Goal: Task Accomplishment & Management: Use online tool/utility

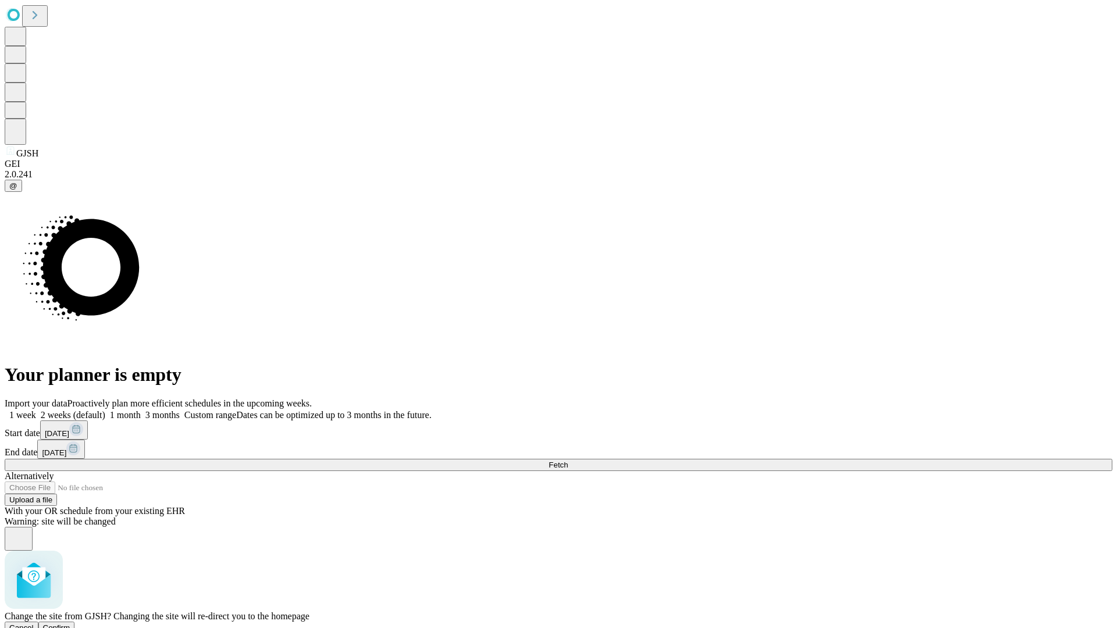
click at [70, 624] on span "Confirm" at bounding box center [56, 628] width 27 height 9
click at [141, 410] on label "1 month" at bounding box center [122, 415] width 35 height 10
click at [568, 461] on span "Fetch" at bounding box center [558, 465] width 19 height 9
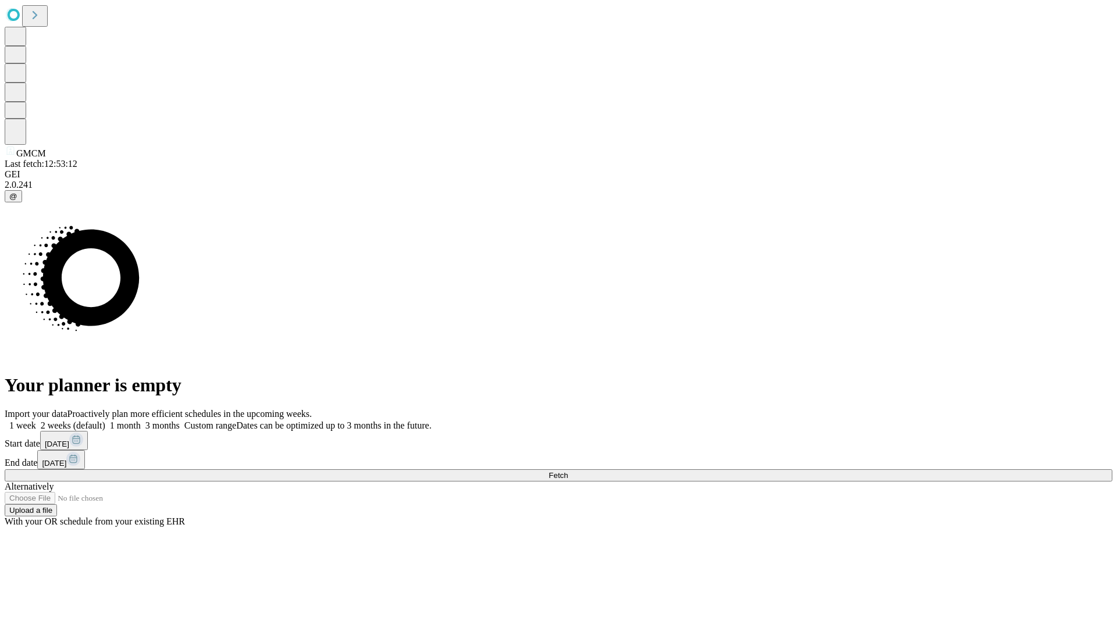
click at [141, 421] on label "1 month" at bounding box center [122, 426] width 35 height 10
click at [568, 471] on span "Fetch" at bounding box center [558, 475] width 19 height 9
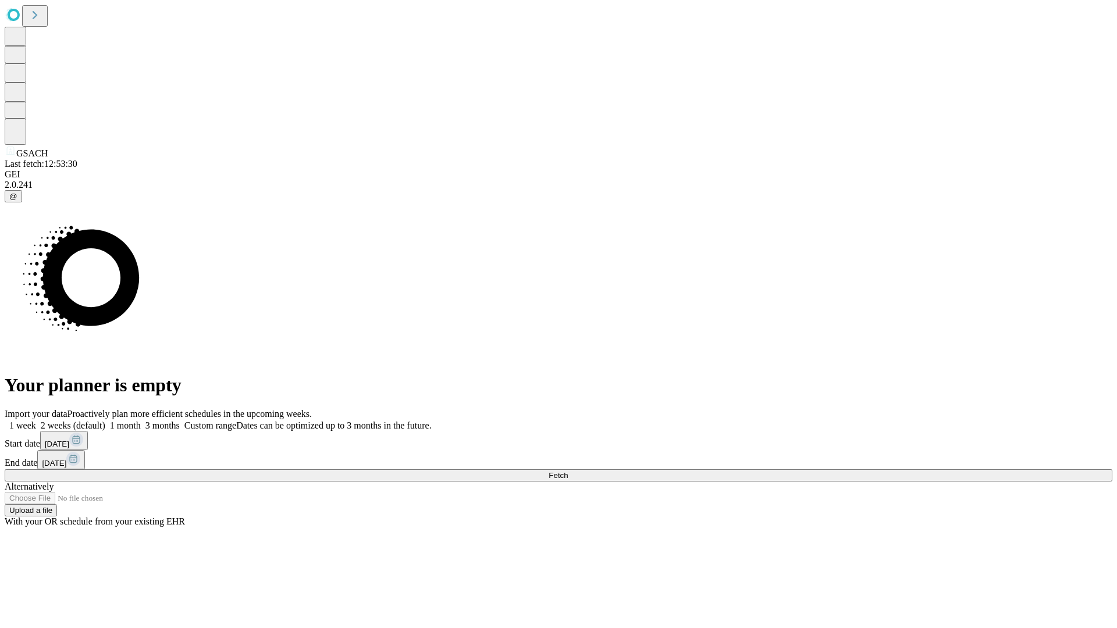
click at [141, 421] on label "1 month" at bounding box center [122, 426] width 35 height 10
click at [568, 471] on span "Fetch" at bounding box center [558, 475] width 19 height 9
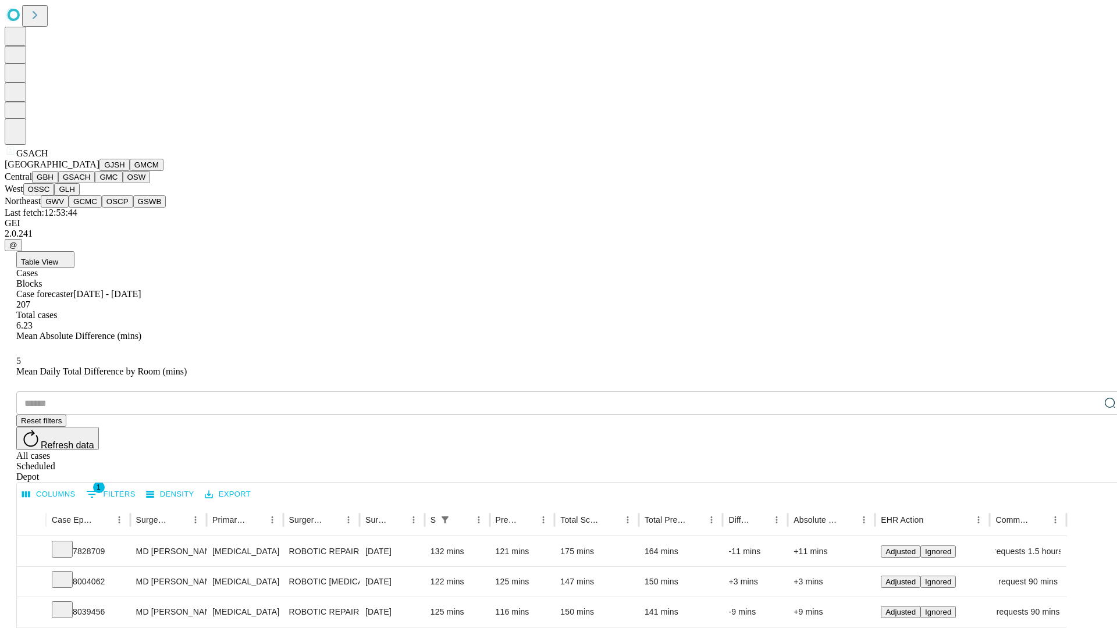
click at [95, 183] on button "GMC" at bounding box center [108, 177] width 27 height 12
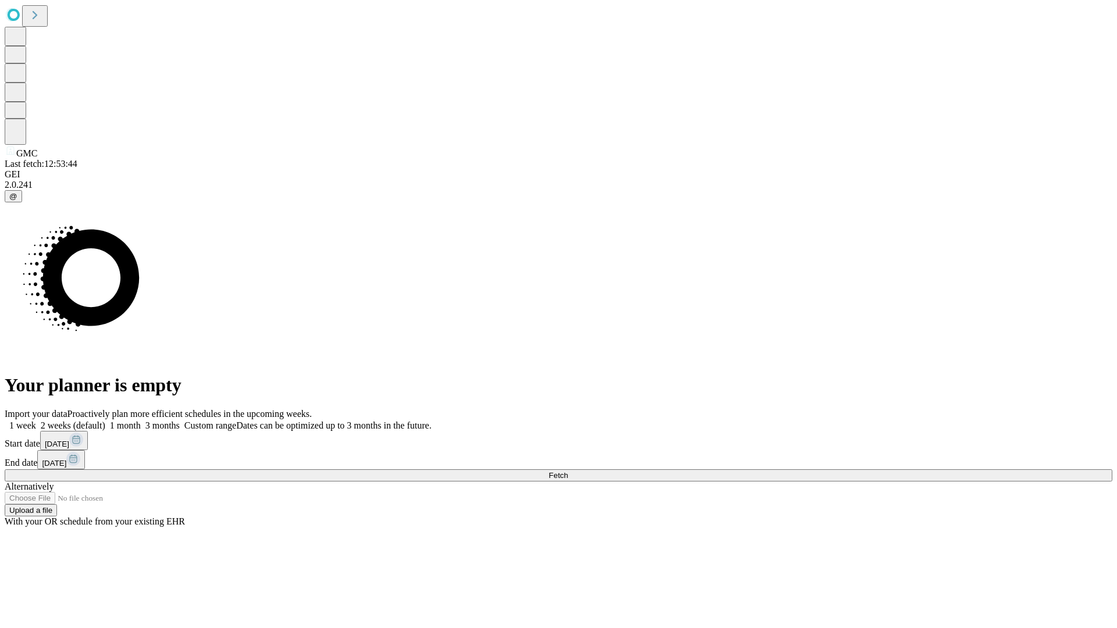
click at [141, 421] on label "1 month" at bounding box center [122, 426] width 35 height 10
click at [568, 471] on span "Fetch" at bounding box center [558, 475] width 19 height 9
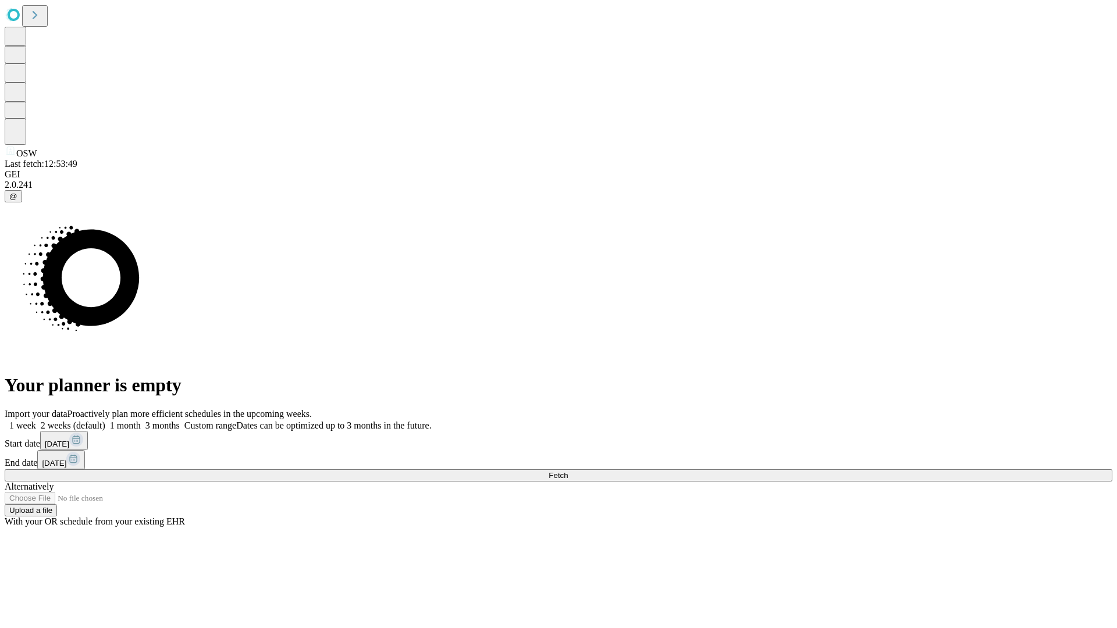
click at [141, 421] on label "1 month" at bounding box center [122, 426] width 35 height 10
click at [568, 471] on span "Fetch" at bounding box center [558, 475] width 19 height 9
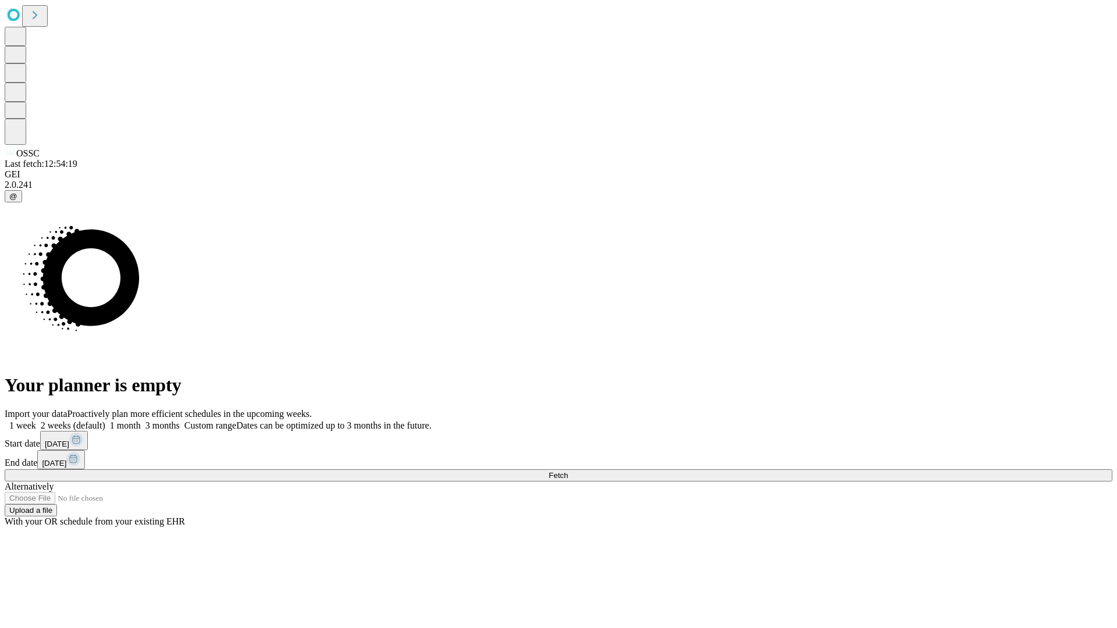
click at [141, 421] on label "1 month" at bounding box center [122, 426] width 35 height 10
click at [568, 471] on span "Fetch" at bounding box center [558, 475] width 19 height 9
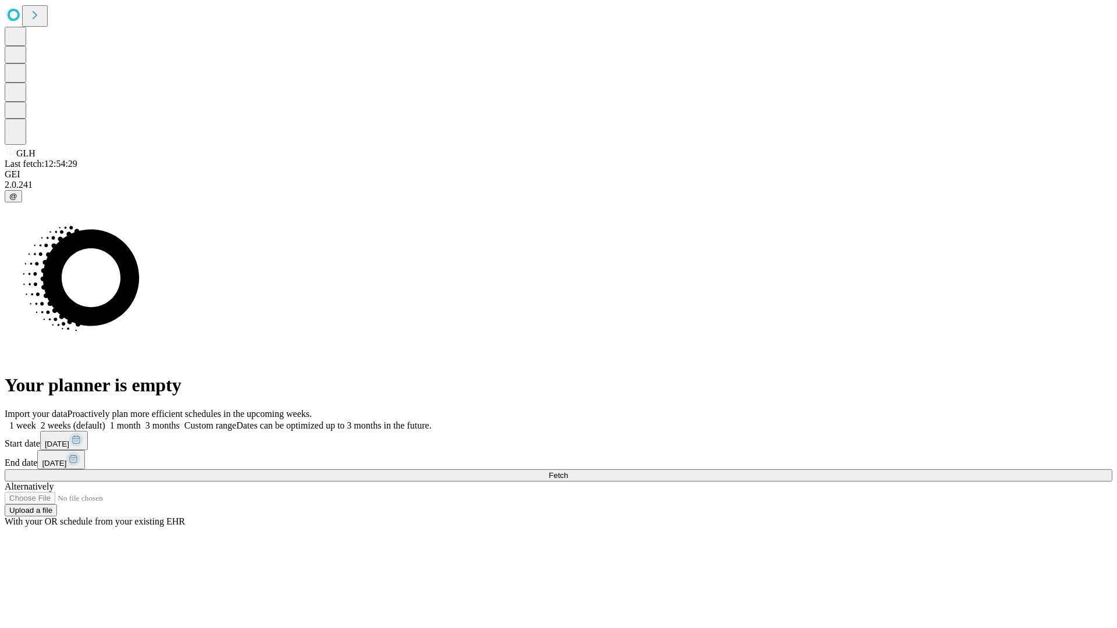
click at [141, 421] on label "1 month" at bounding box center [122, 426] width 35 height 10
click at [568, 471] on span "Fetch" at bounding box center [558, 475] width 19 height 9
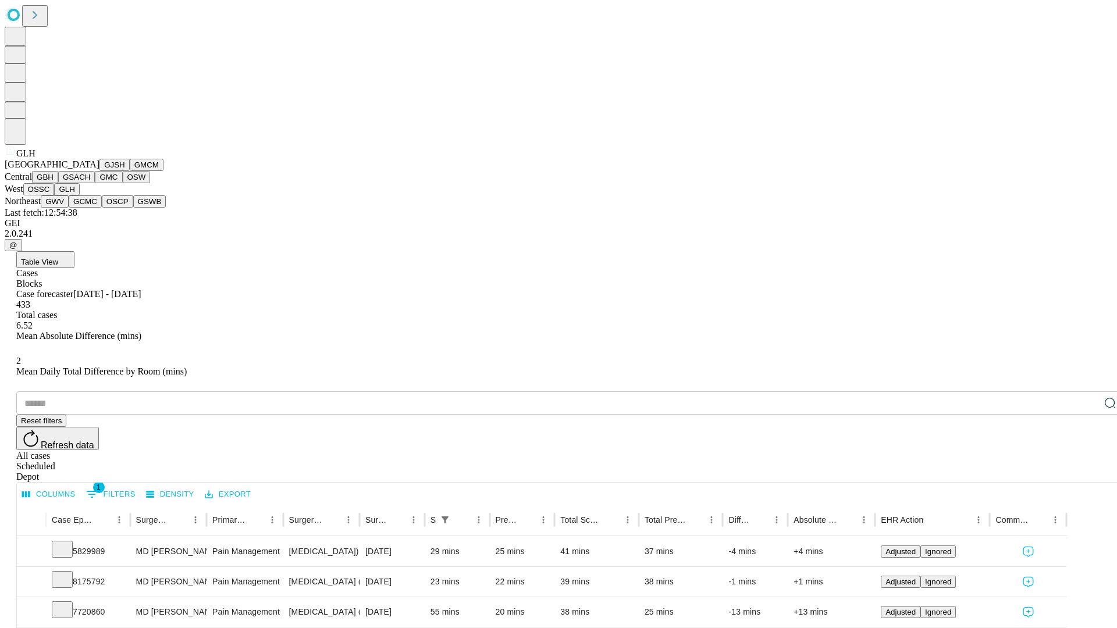
click at [69, 208] on button "GWV" at bounding box center [55, 201] width 28 height 12
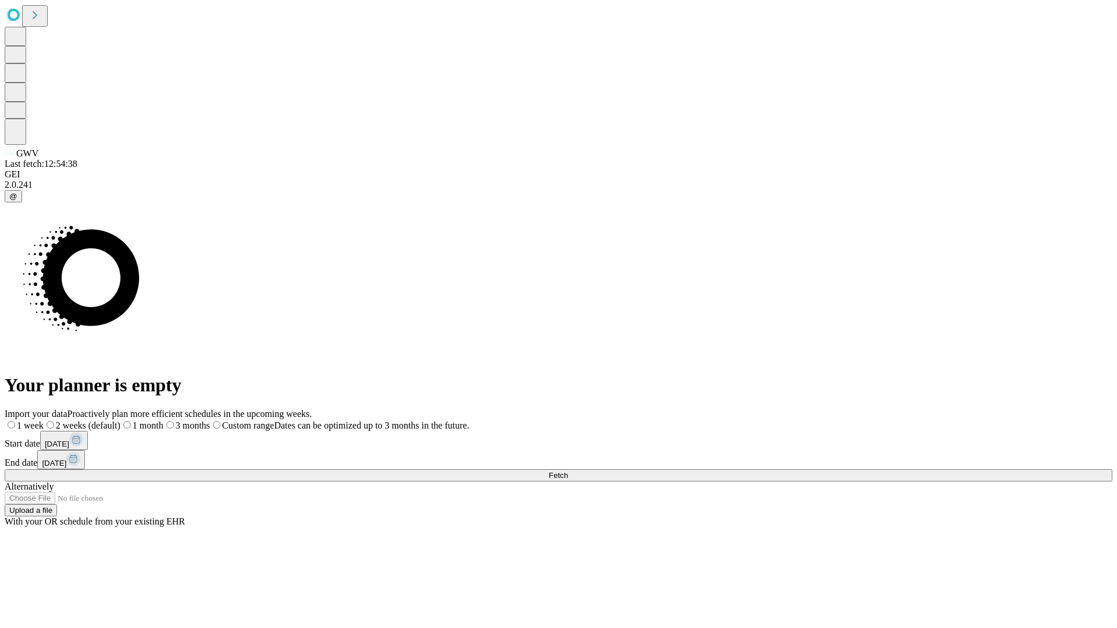
click at [163, 421] on label "1 month" at bounding box center [141, 426] width 43 height 10
click at [568, 471] on span "Fetch" at bounding box center [558, 475] width 19 height 9
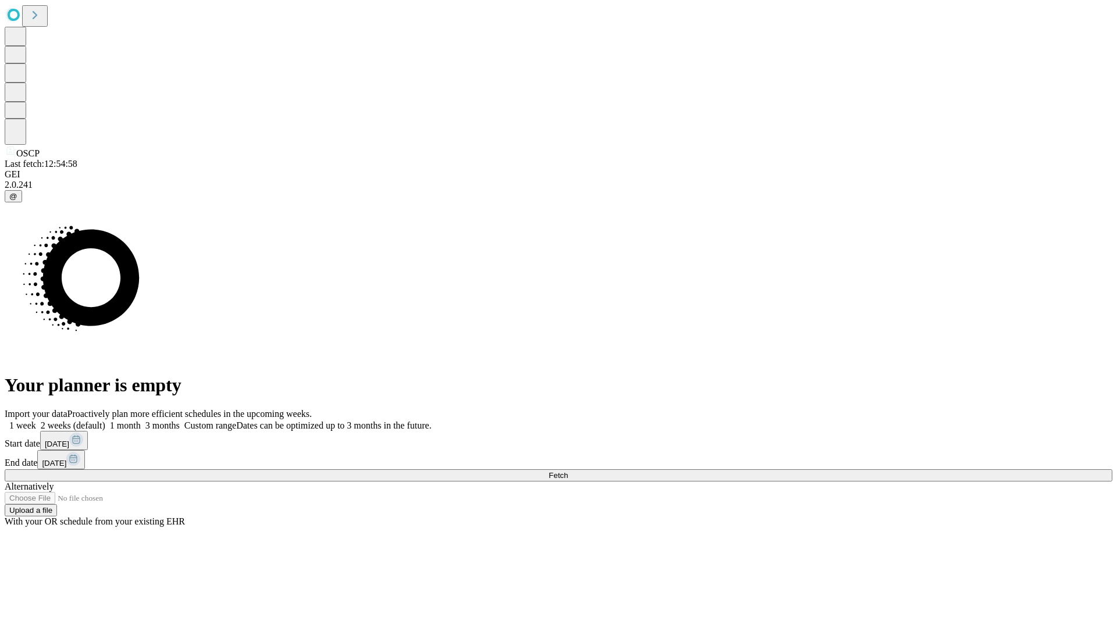
click at [568, 471] on span "Fetch" at bounding box center [558, 475] width 19 height 9
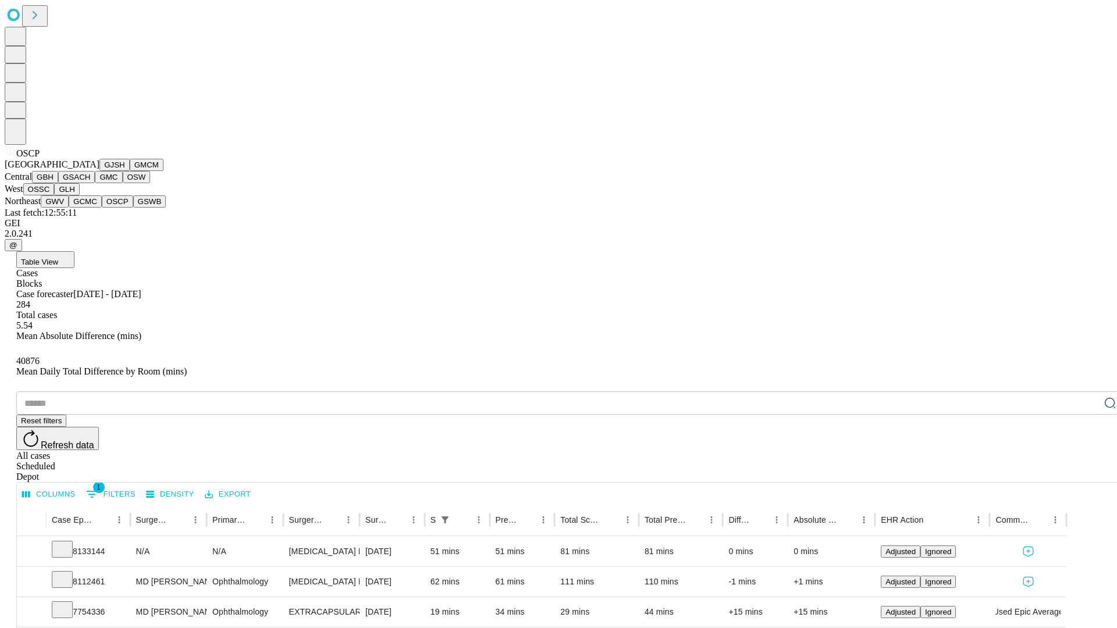
click at [133, 208] on button "GSWB" at bounding box center [149, 201] width 33 height 12
